Goal: Task Accomplishment & Management: Use online tool/utility

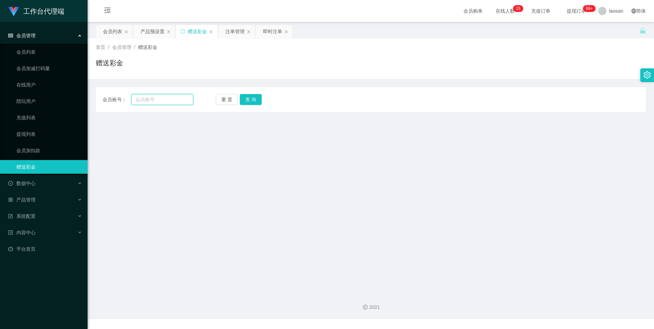
click at [154, 98] on input "text" at bounding box center [162, 99] width 62 height 11
paste input "dhp101"
type input "dhp101"
click at [246, 100] on button "查 询" at bounding box center [251, 99] width 22 height 11
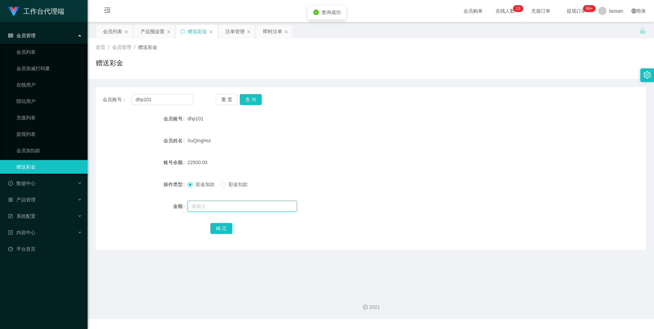
click at [212, 208] on input "text" at bounding box center [241, 206] width 109 height 11
type input "15000"
click at [219, 238] on div "会员账号： dhp101 重 置 查 询 会员账号 dhp101 会员姓名 XuQingHui 账号余额 22500.00 操作类型 彩金加款 彩金扣款 金额…" at bounding box center [371, 168] width 550 height 163
click at [224, 231] on button "确 定" at bounding box center [221, 228] width 22 height 11
click at [342, 215] on form "会员账号 dhp101 会员姓名 XuQingHui 账号余额 37500.00 操作类型 彩金加款 彩金扣款 金额 确 定" at bounding box center [371, 173] width 550 height 123
